Goal: Task Accomplishment & Management: Manage account settings

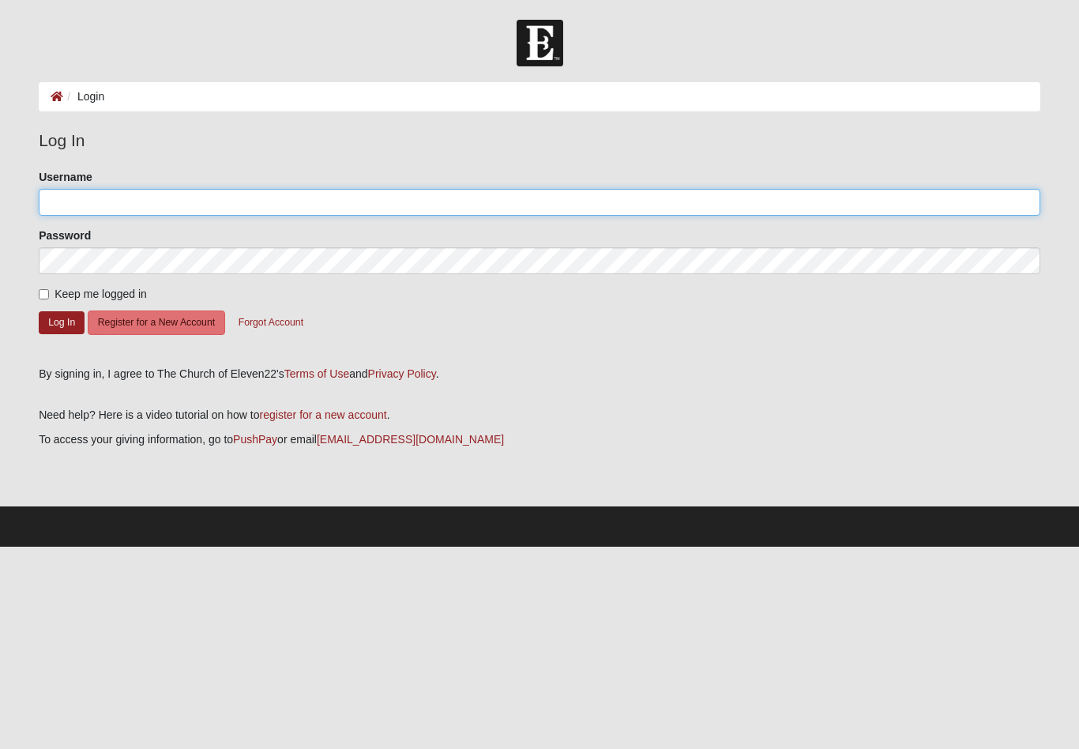
click at [178, 205] on input "Username" at bounding box center [540, 202] width 1002 height 27
click at [128, 204] on input "Username" at bounding box center [540, 202] width 1002 height 27
paste input "D"
type input "Diane Jones"
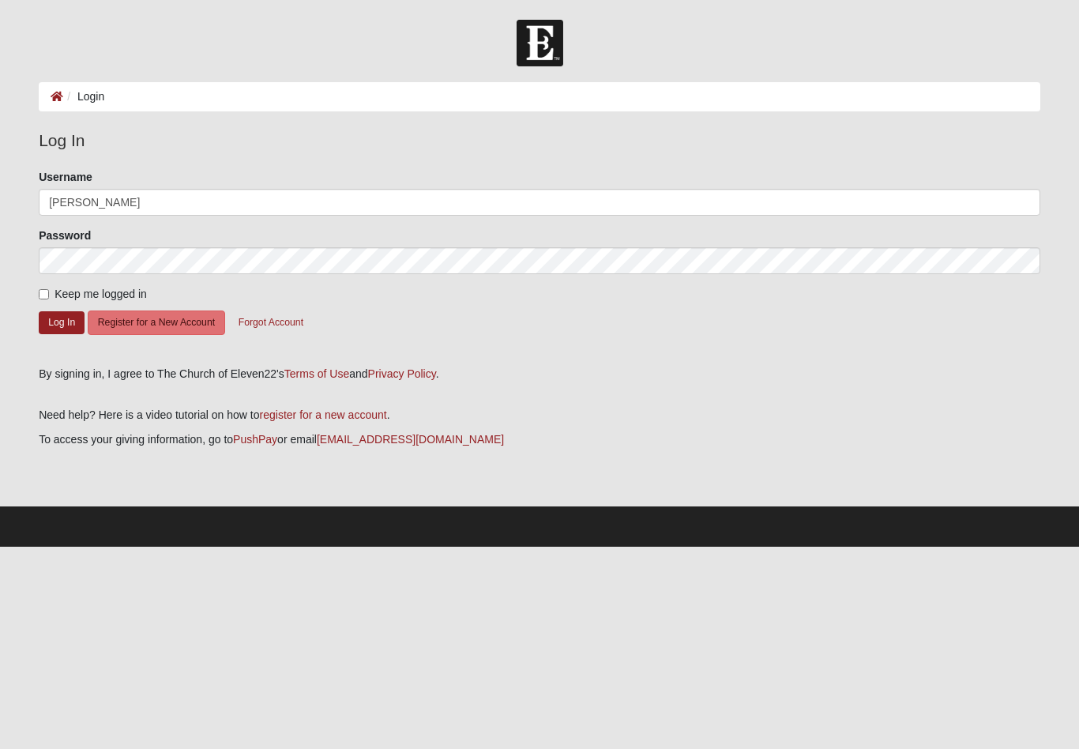
click at [48, 313] on button "Log In" at bounding box center [62, 322] width 46 height 23
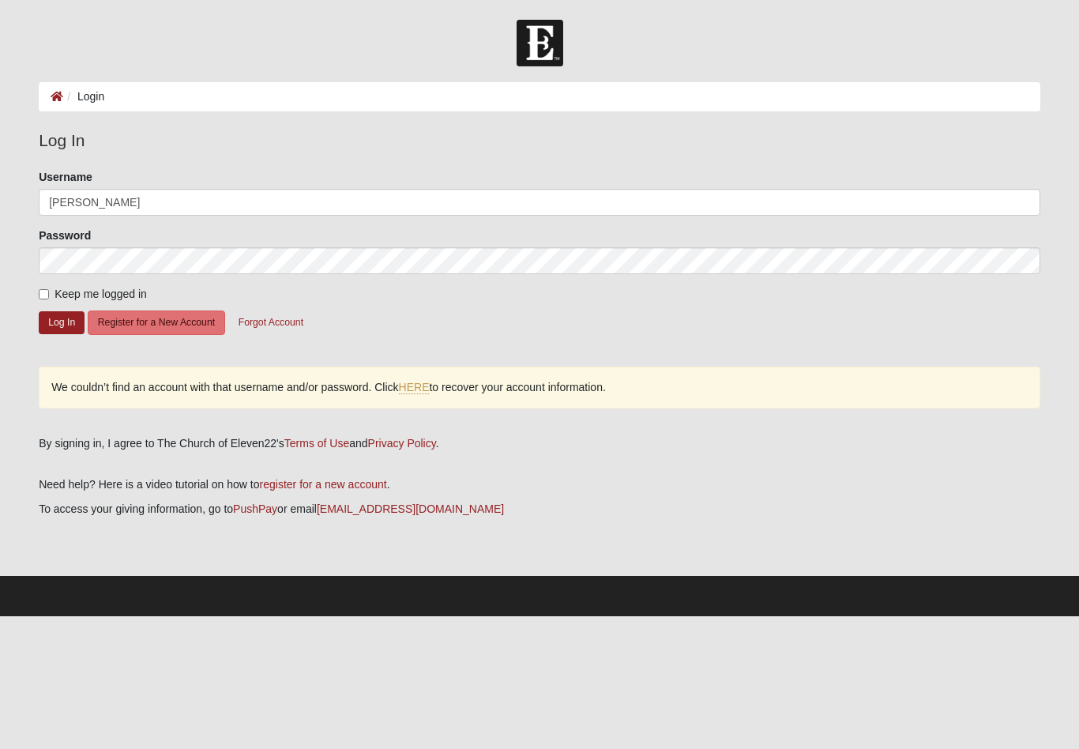
click at [417, 384] on link "HERE" at bounding box center [414, 387] width 31 height 13
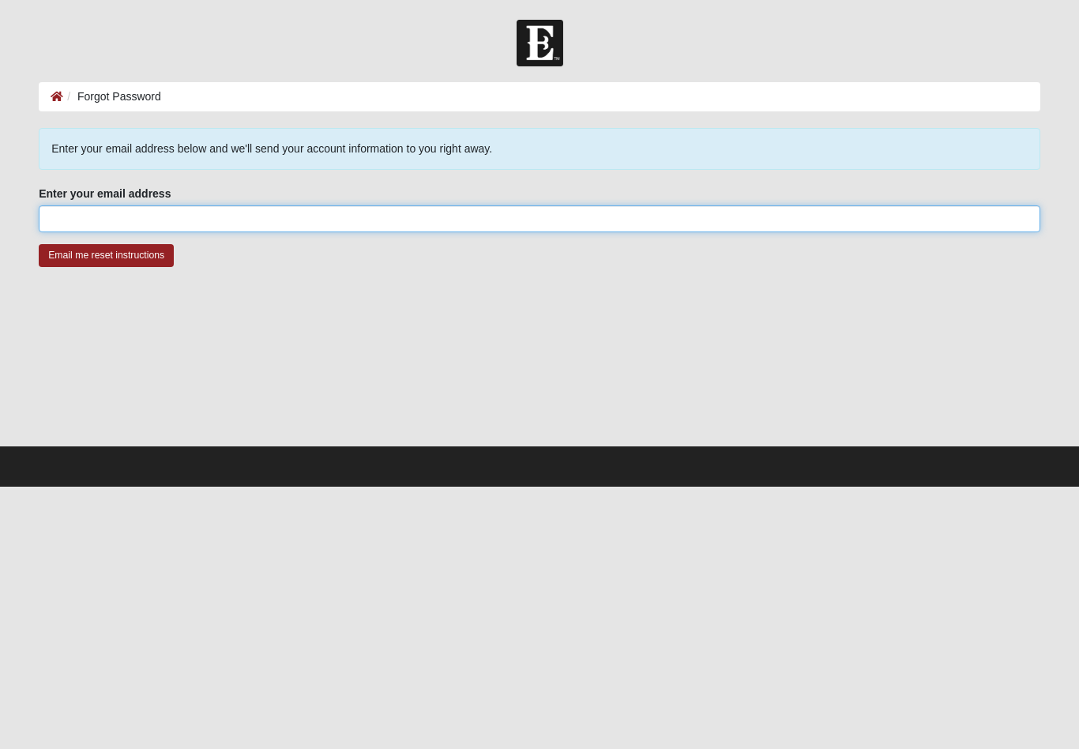
click at [141, 224] on input "Enter your email address" at bounding box center [540, 218] width 1002 height 27
type input "[EMAIL_ADDRESS][DOMAIN_NAME]"
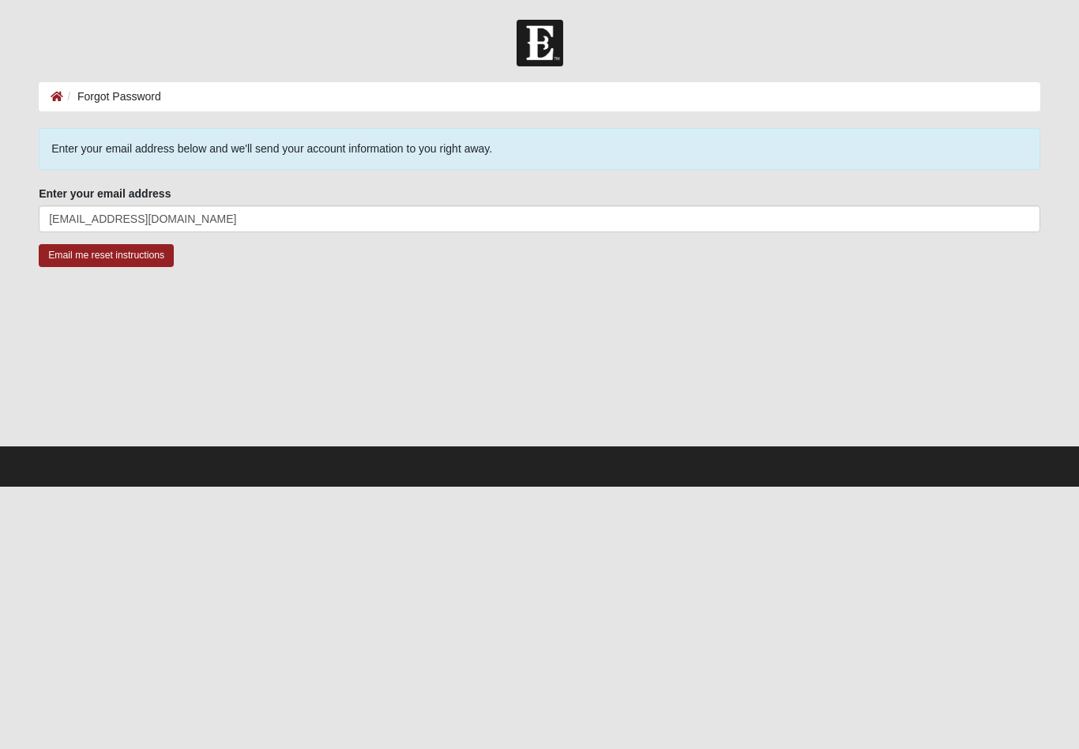
click at [112, 266] on input "Email me reset instructions" at bounding box center [106, 255] width 135 height 23
